Goal: Task Accomplishment & Management: Manage account settings

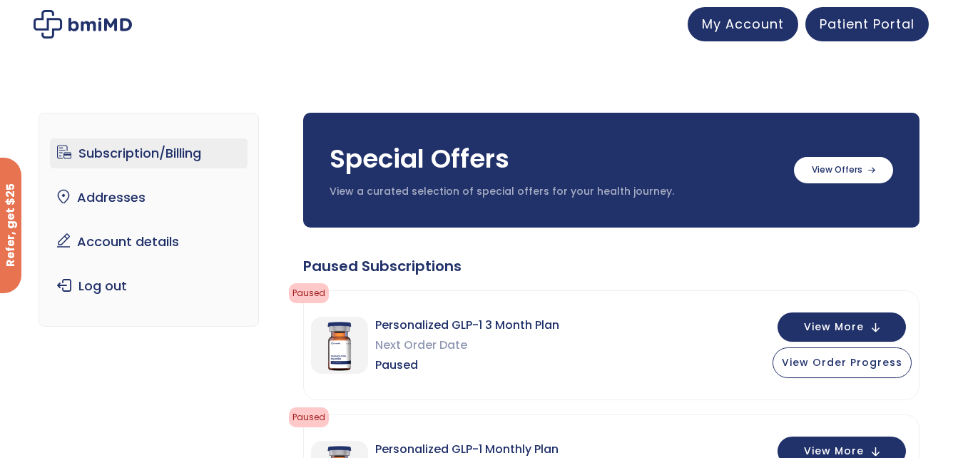
click at [96, 27] on img at bounding box center [83, 24] width 98 height 29
click at [30, 10] on div ".path{fill:none;stroke:#333;stroke-miterlimit:10;stroke-width:1.5px;}" at bounding box center [119, 24] width 178 height 29
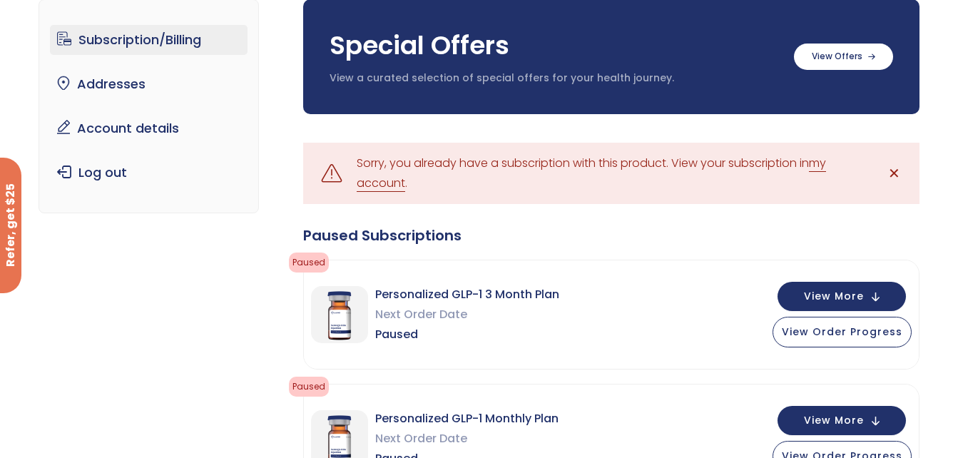
scroll to position [114, 0]
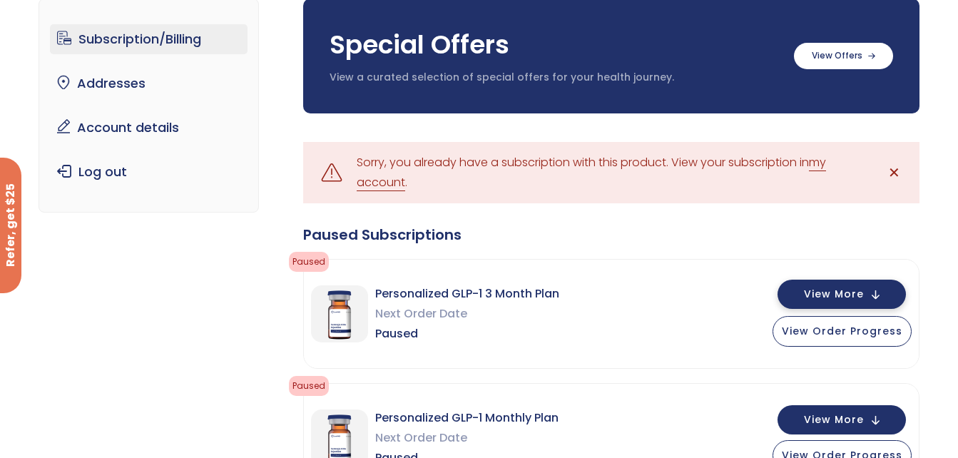
click at [856, 295] on span "View More" at bounding box center [834, 294] width 60 height 9
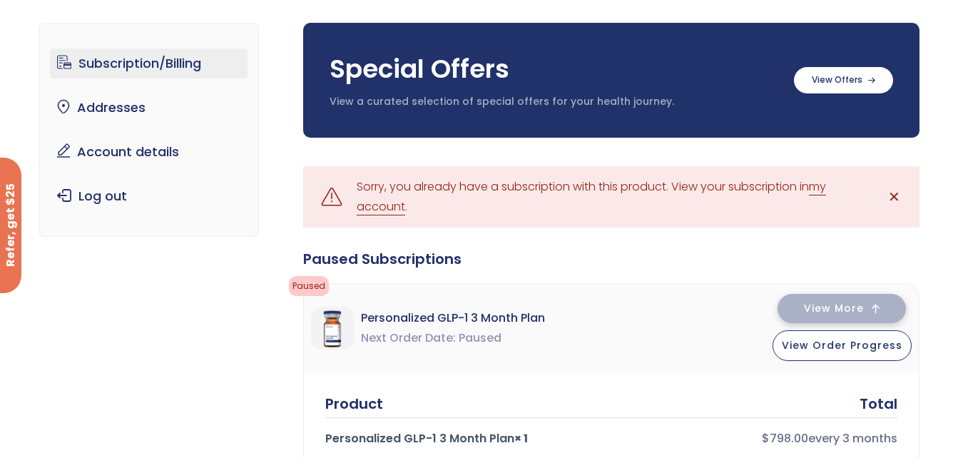
scroll to position [91, 0]
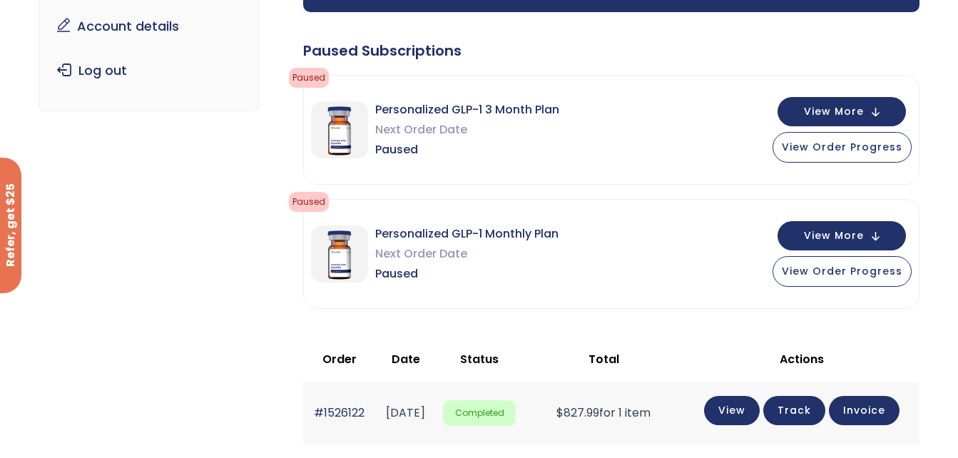
scroll to position [230, 0]
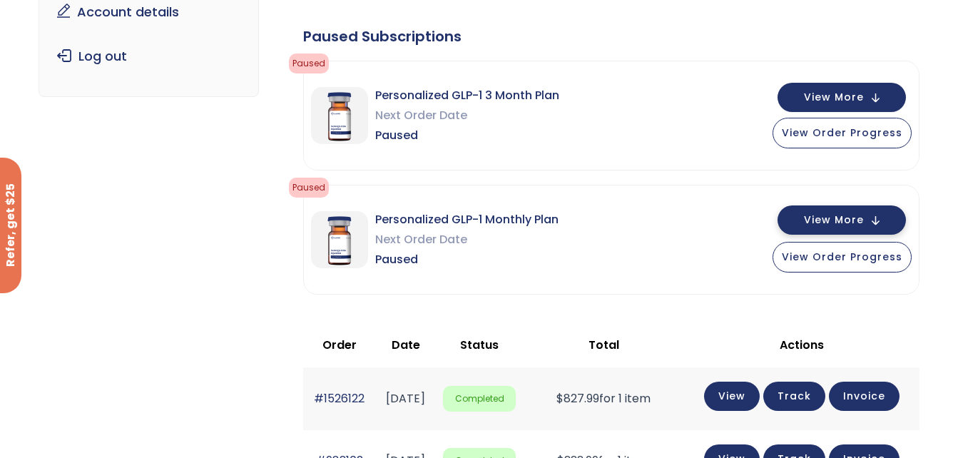
click at [819, 219] on span "View More" at bounding box center [834, 219] width 60 height 9
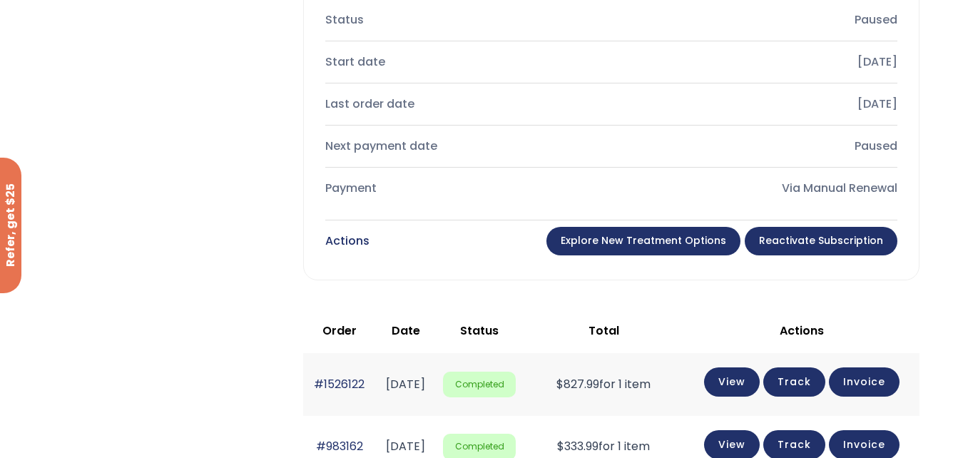
scroll to position [747, 0]
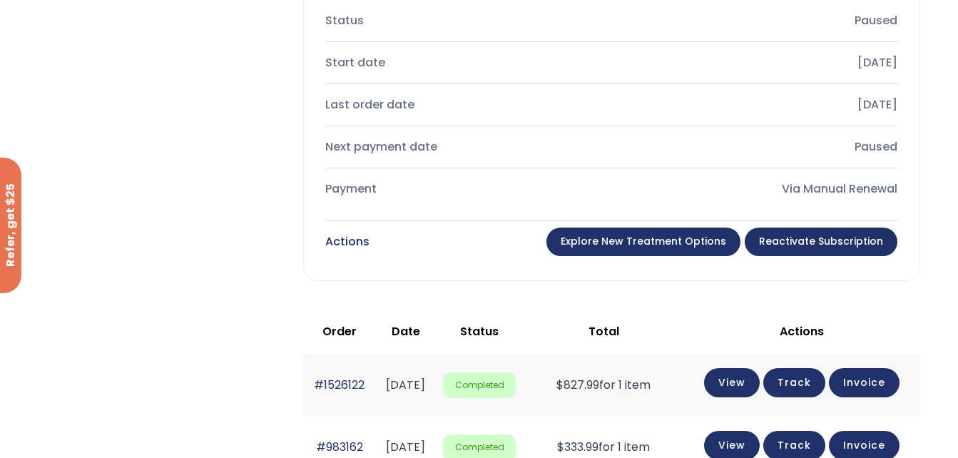
click at [609, 250] on link "Explore New Treatment Options" at bounding box center [643, 242] width 194 height 29
